Goal: Information Seeking & Learning: Find specific fact

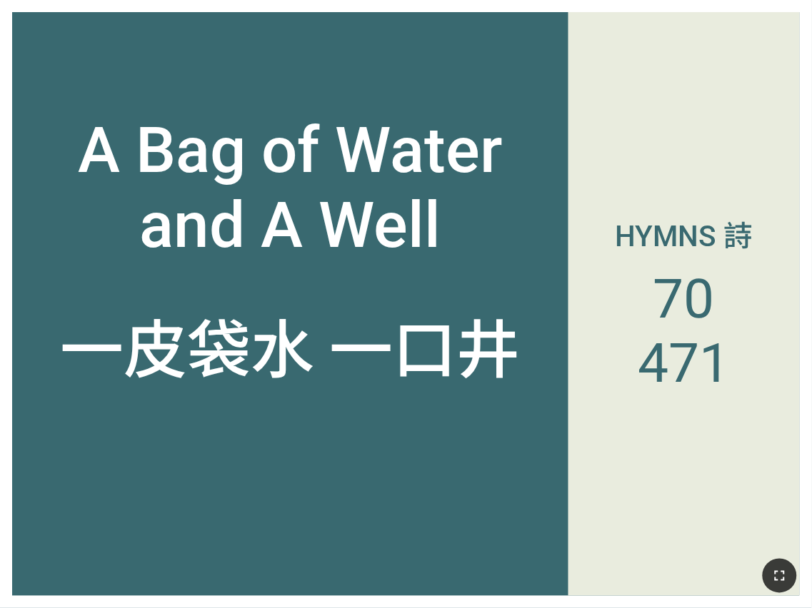
click at [785, 582] on icon "button" at bounding box center [779, 576] width 17 height 17
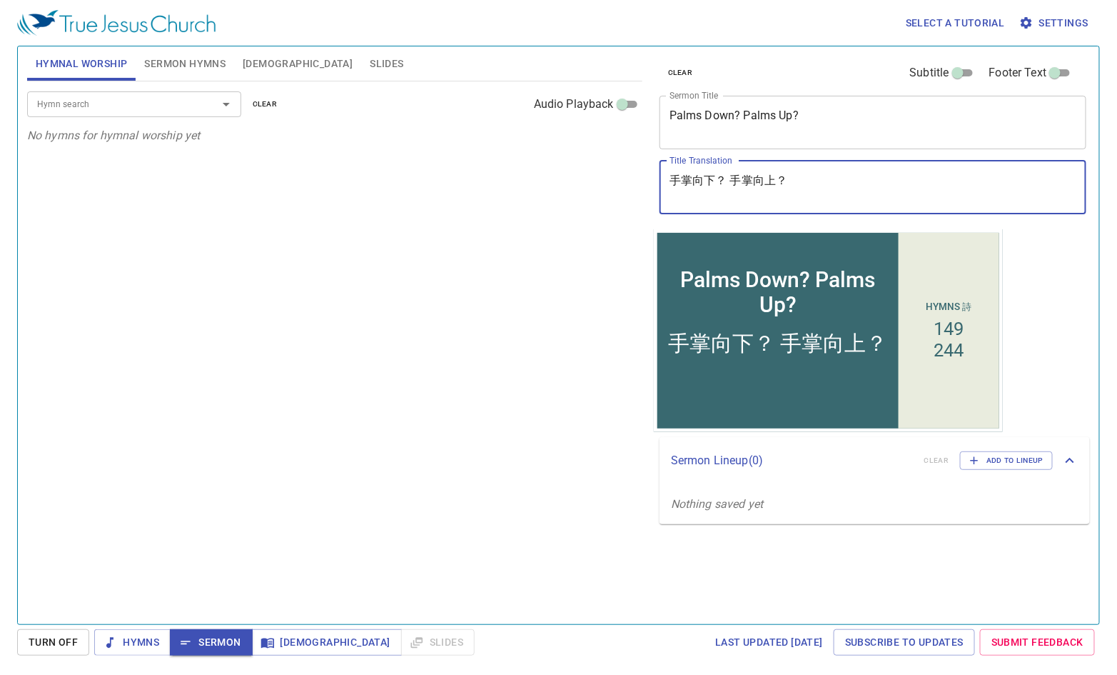
click at [203, 71] on span "Sermon Hymns" at bounding box center [184, 64] width 81 height 18
click at [203, 69] on span "Sermon Hymns" at bounding box center [184, 64] width 81 height 18
click at [206, 62] on span "Sermon Hymns" at bounding box center [184, 64] width 81 height 18
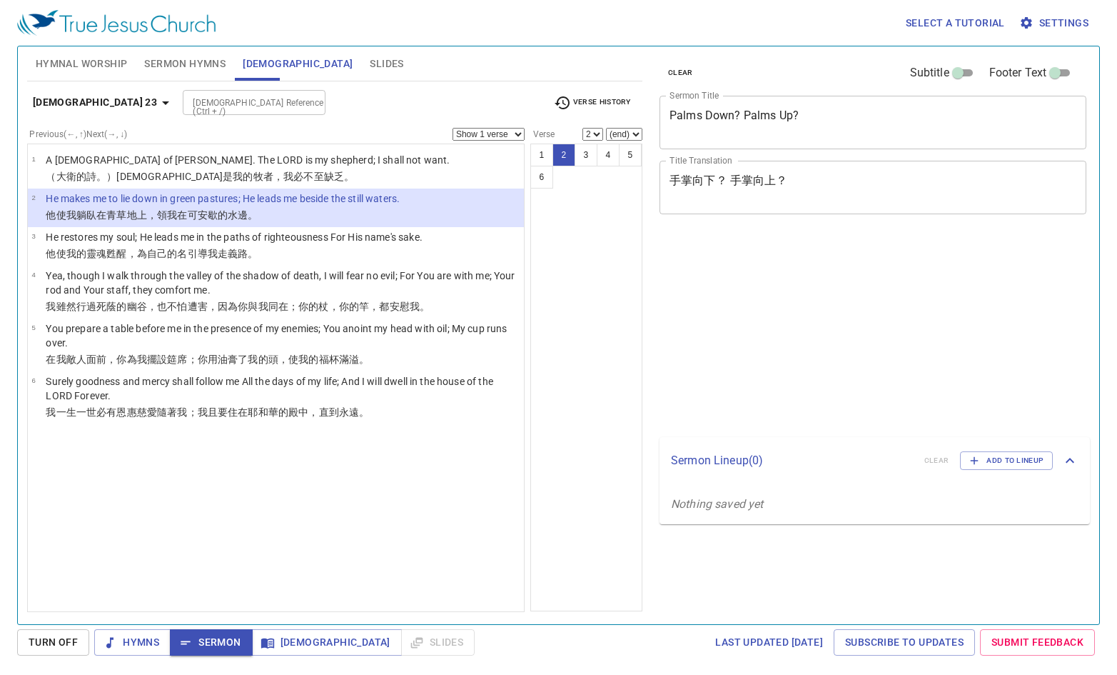
select select "2"
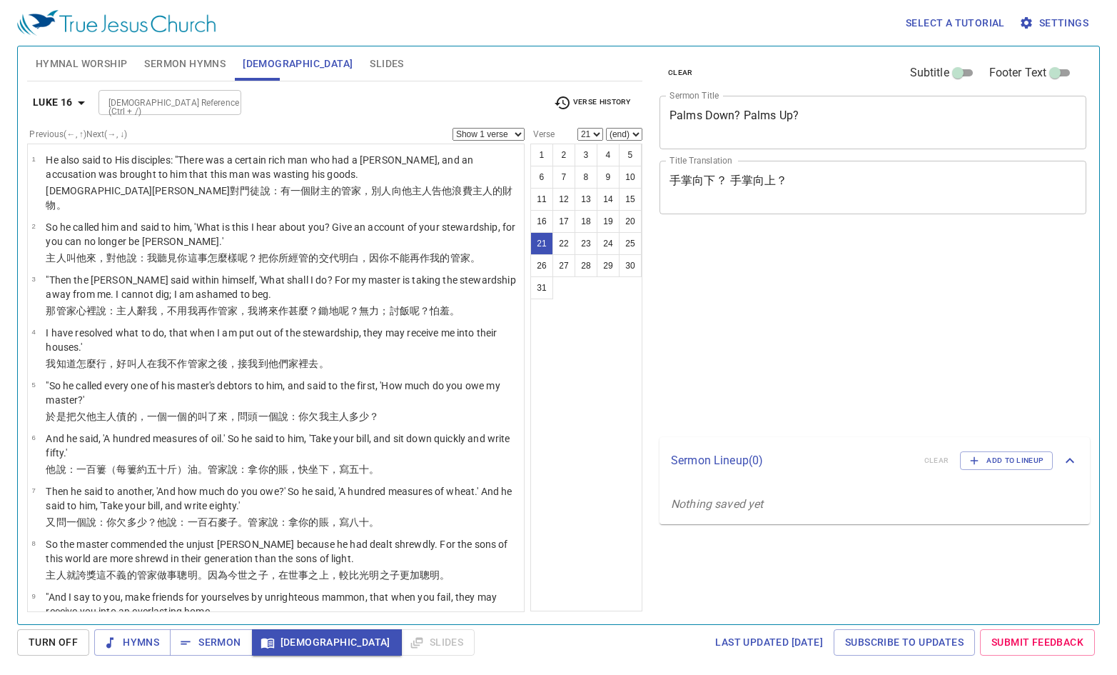
select select "21"
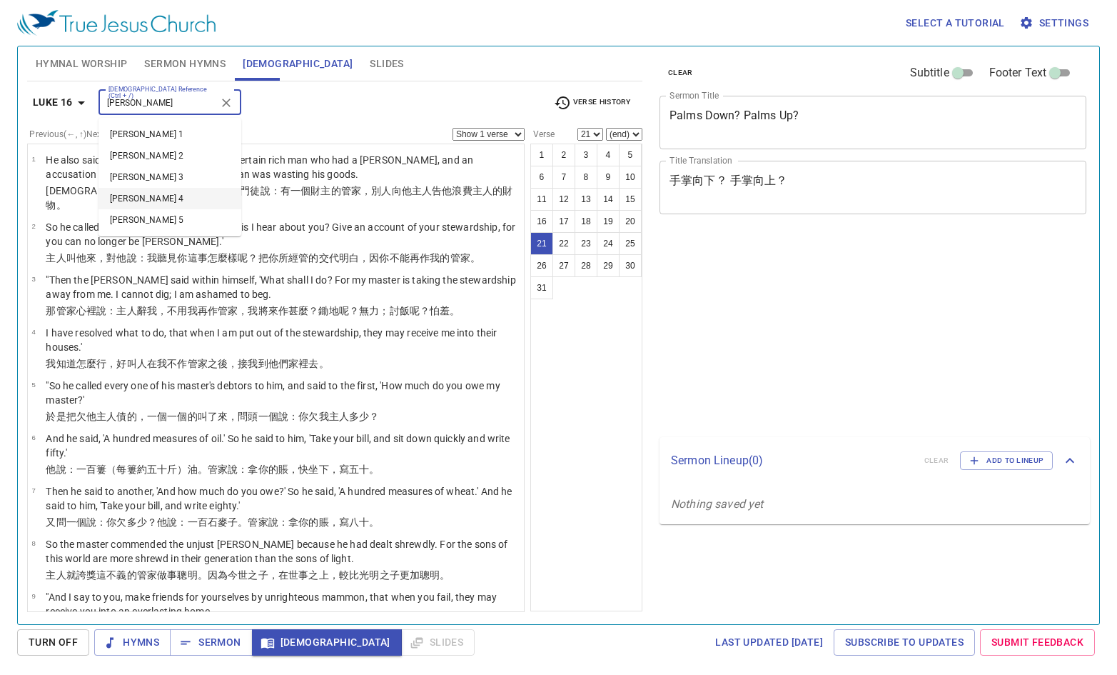
select select "21"
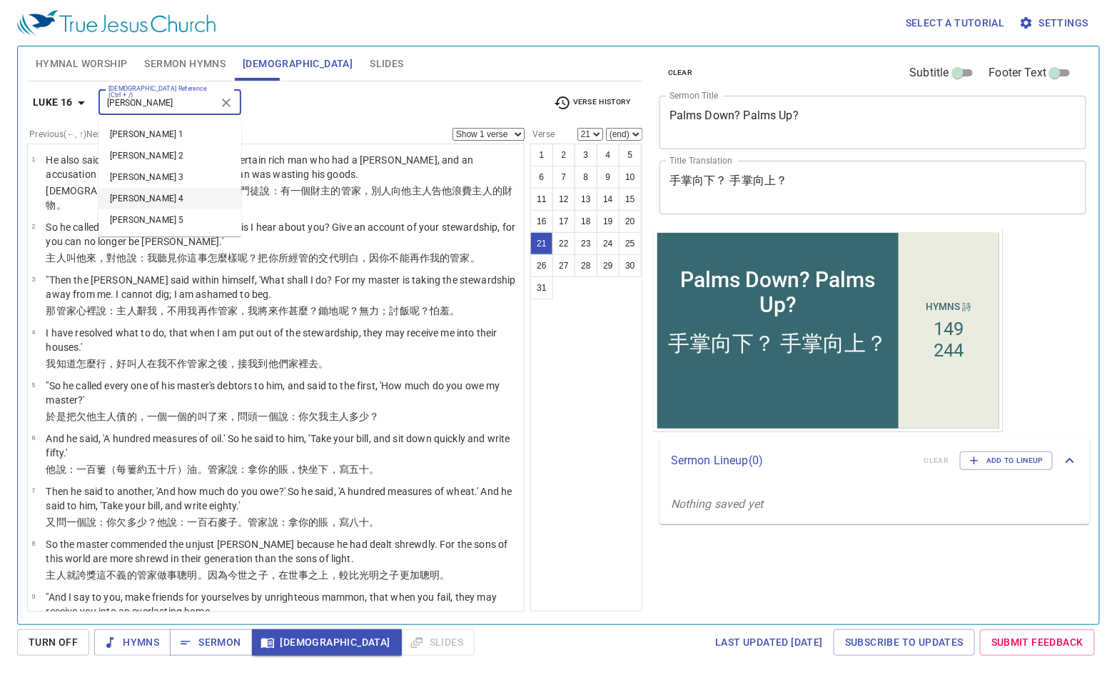
click at [139, 198] on li "James 4" at bounding box center [170, 198] width 143 height 21
type input "james"
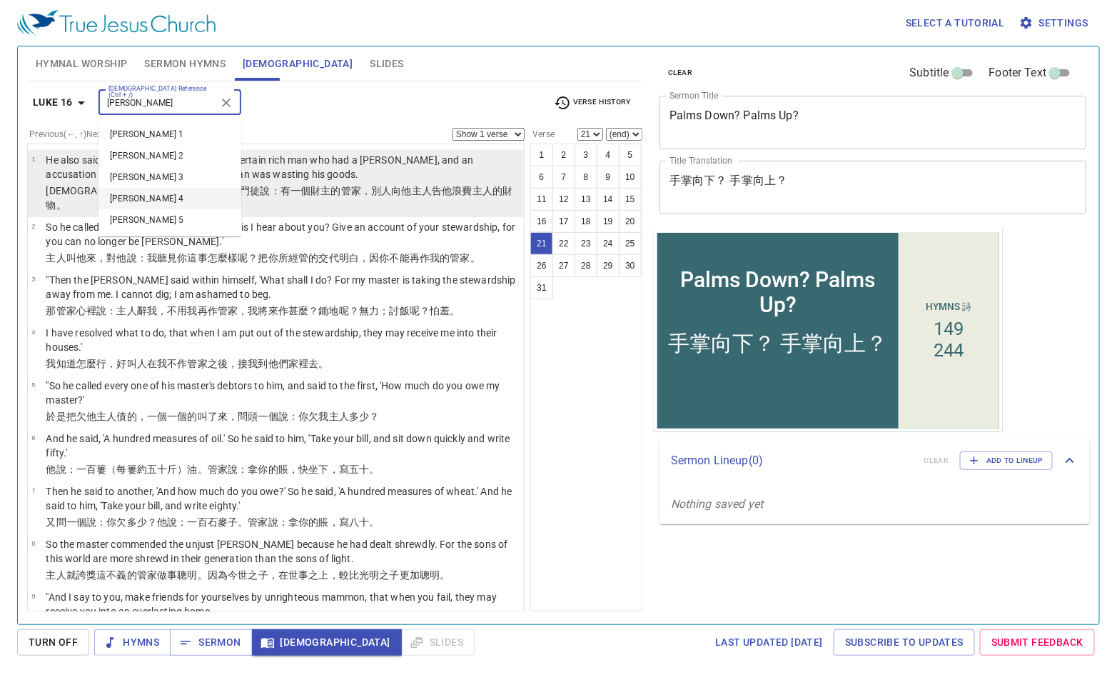
click at [136, 201] on li "1 He also said to His disciples: "There was a certain rich man who had a stewar…" at bounding box center [276, 183] width 496 height 67
click at [128, 198] on td "耶穌又 對 門徒 說 ：有 一個 財主 的管家 ，別人向他 主人告 他 浪費 主人的財物 。" at bounding box center [283, 198] width 474 height 31
click at [129, 199] on td "耶穌又 對 門徒 說 ：有 一個 財主 的管家 ，別人向他 主人告 他 浪費 主人的財物 。" at bounding box center [283, 198] width 474 height 31
click at [131, 199] on td "耶穌又 對 門徒 說 ：有 一個 財主 的管家 ，別人向他 主人告 他 浪費 主人的財物 。" at bounding box center [283, 198] width 474 height 31
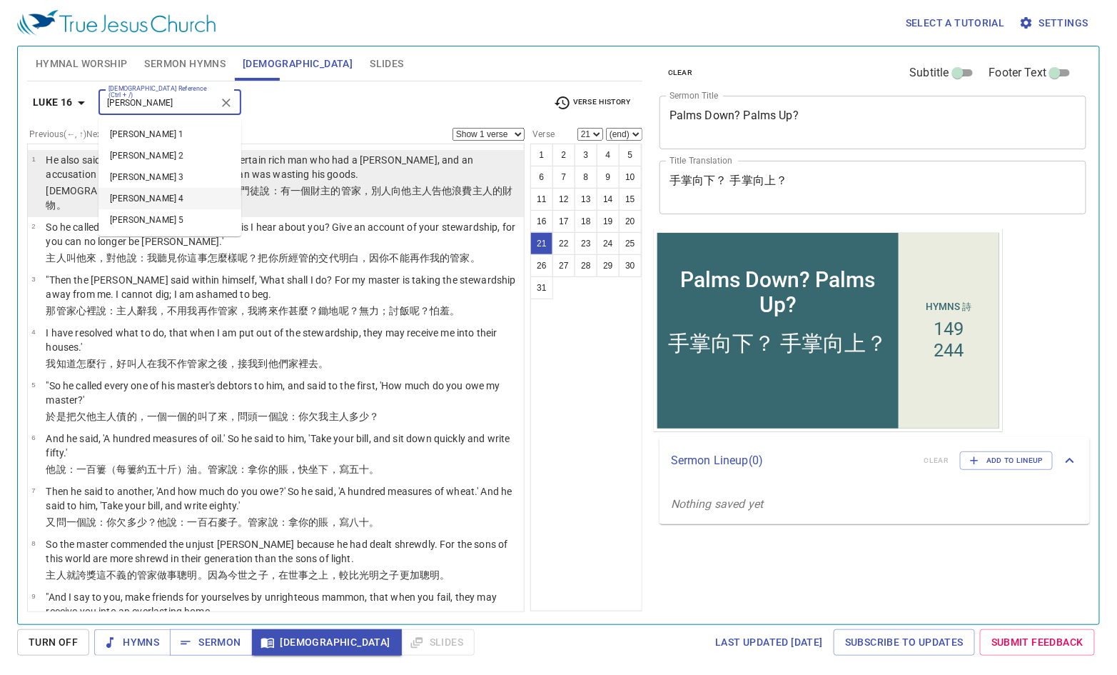
click at [304, 96] on div "Bible Reference (Ctrl + /) james Bible Reference (Ctrl + /)" at bounding box center [321, 102] width 444 height 25
click at [122, 198] on li "1 He also said to His disciples: "There was a certain rich man who had a stewar…" at bounding box center [276, 183] width 496 height 67
click at [123, 198] on td "耶穌又 對 門徒 說 ：有 一個 財主 的管家 ，別人向他 主人告 他 浪費 主人的財物 。" at bounding box center [283, 198] width 474 height 31
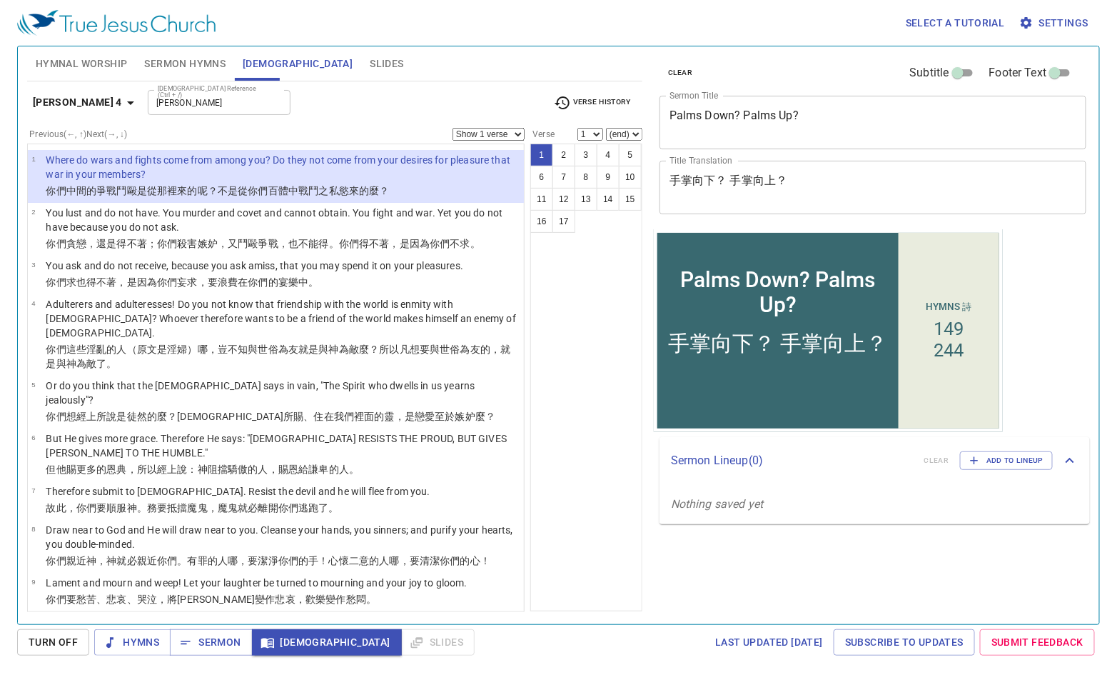
click at [139, 201] on li "1 Where do wars and fights come from among you? Do they not come from your desi…" at bounding box center [276, 176] width 496 height 53
select select "1"
click at [139, 201] on li "1 Where do wars and fights come from among you? Do they not come from your desi…" at bounding box center [276, 176] width 496 height 53
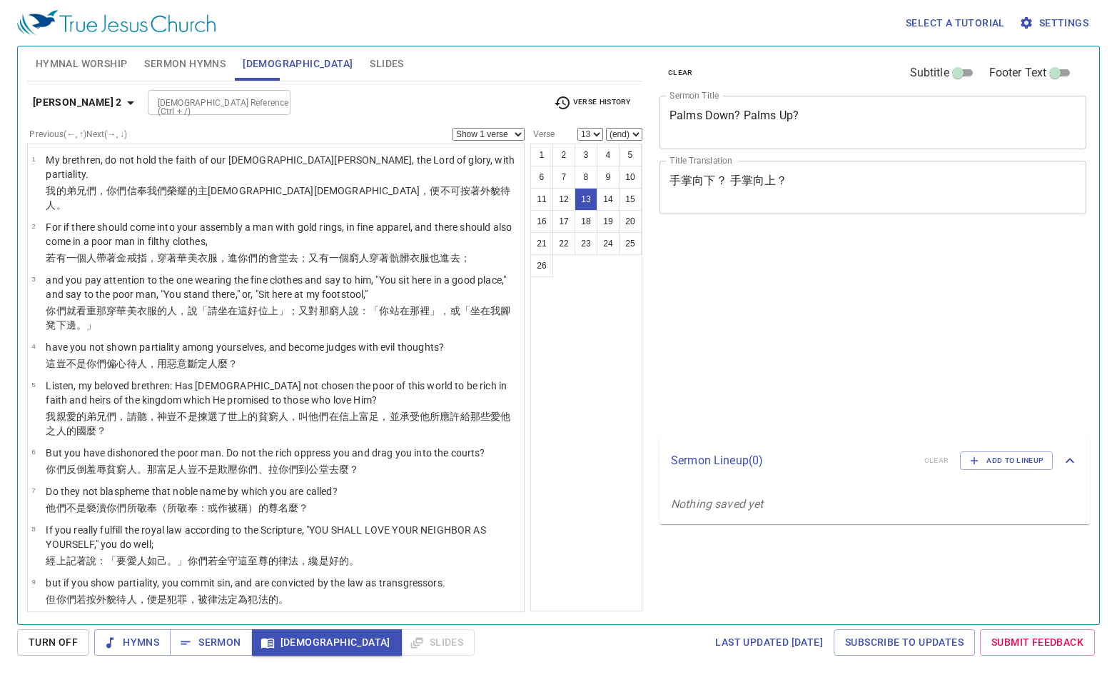
select select "13"
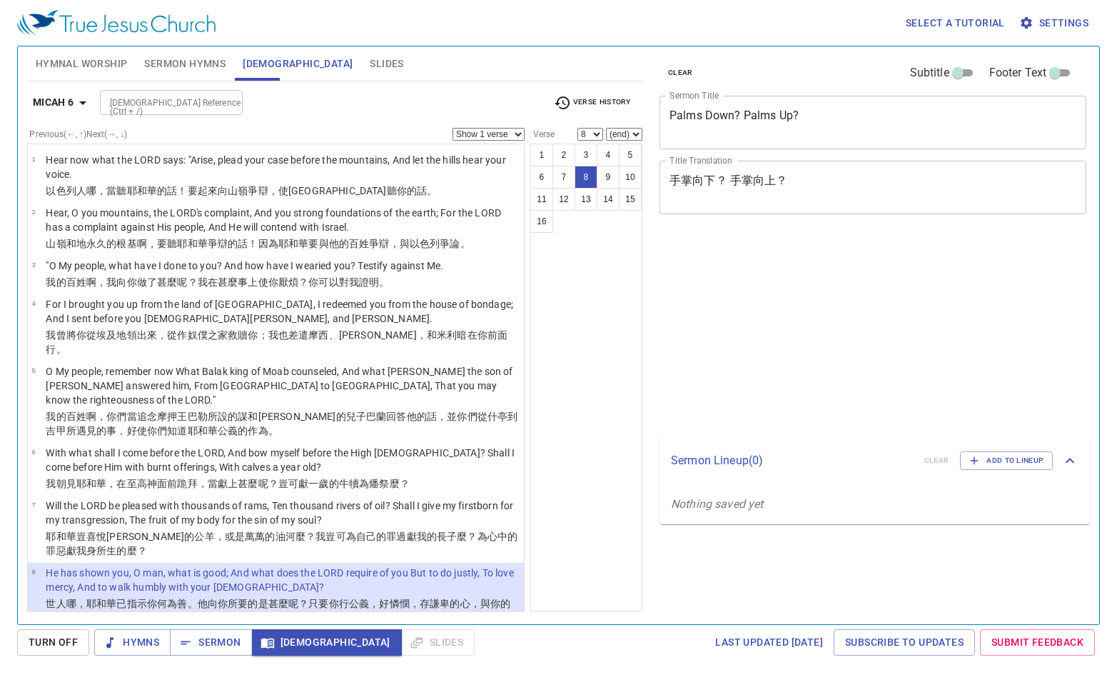
select select "8"
